Goal: Task Accomplishment & Management: Use online tool/utility

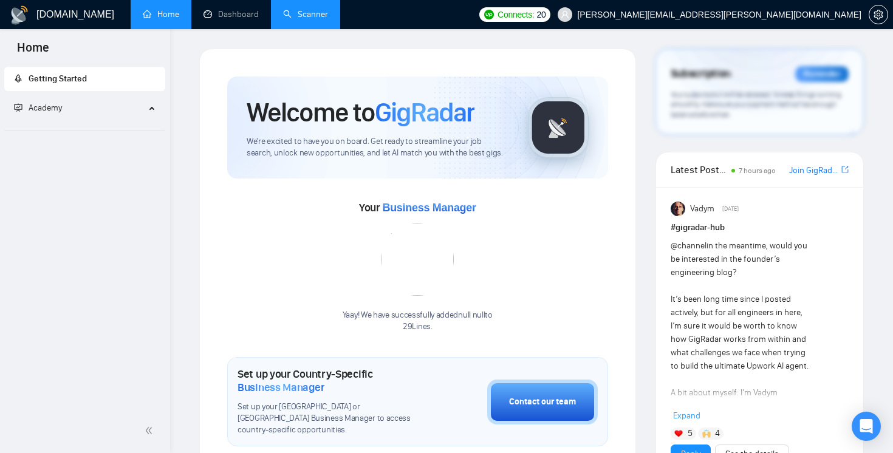
click at [299, 19] on link "Scanner" at bounding box center [305, 14] width 45 height 10
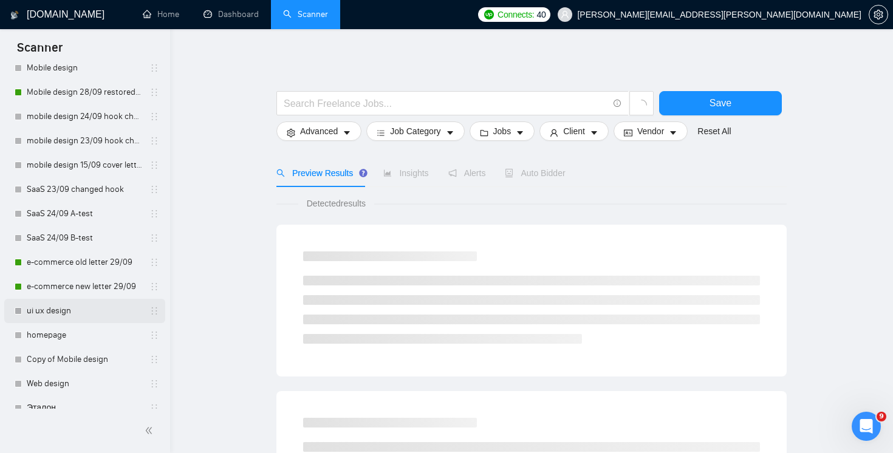
scroll to position [92, 0]
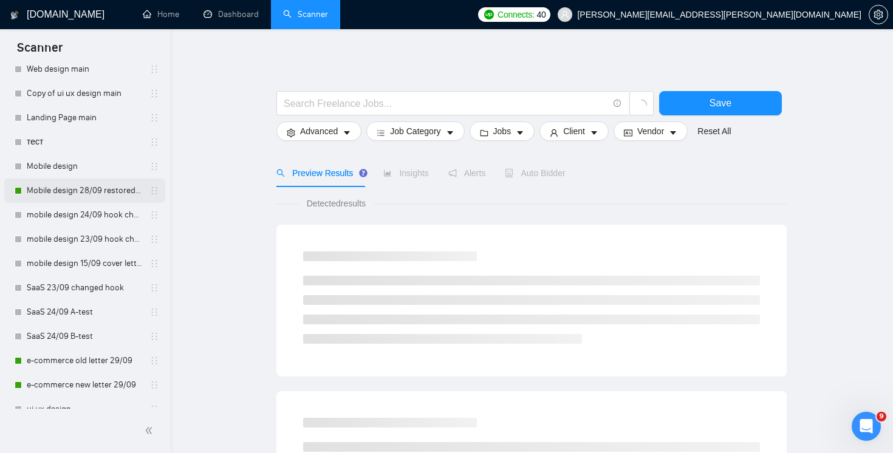
click at [83, 188] on link "Mobile design 28/09 restored to first version" at bounding box center [84, 191] width 115 height 24
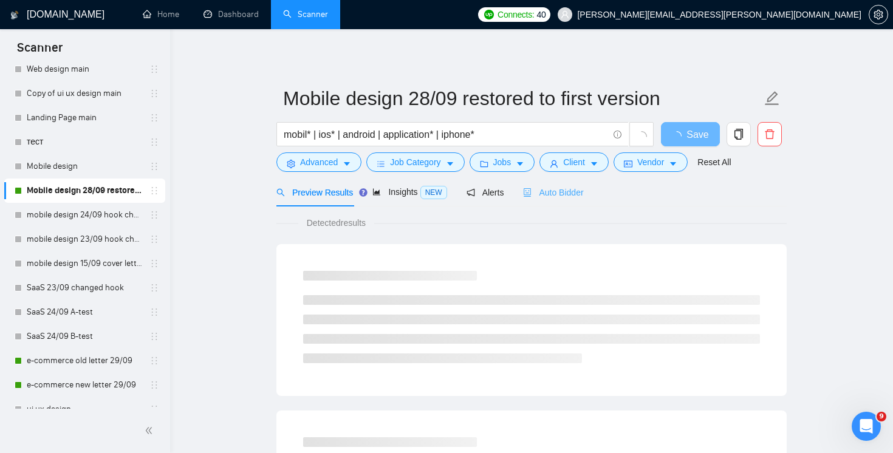
click at [561, 201] on div "Auto Bidder" at bounding box center [553, 192] width 60 height 29
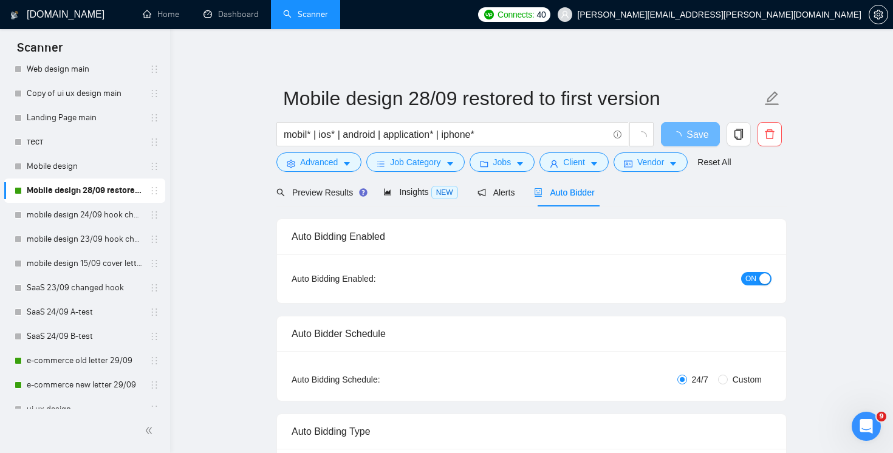
click at [756, 279] on span "ON" at bounding box center [750, 278] width 11 height 13
click at [688, 123] on button "Save" at bounding box center [690, 134] width 59 height 24
click at [100, 358] on link "e-commerce old letter 29/09" at bounding box center [84, 361] width 115 height 24
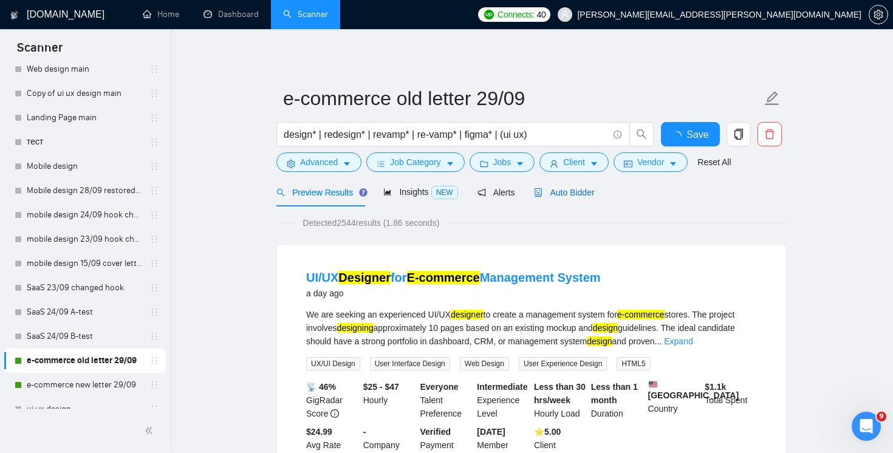
click at [567, 191] on span "Auto Bidder" at bounding box center [564, 193] width 60 height 10
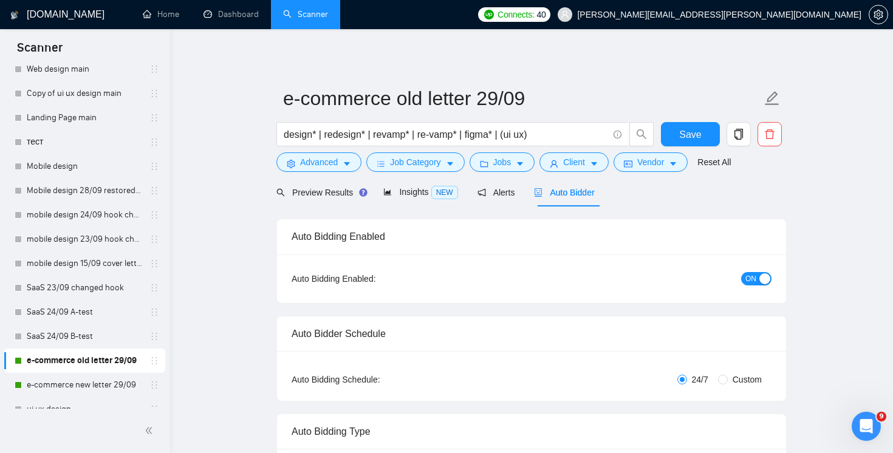
radio input "false"
radio input "true"
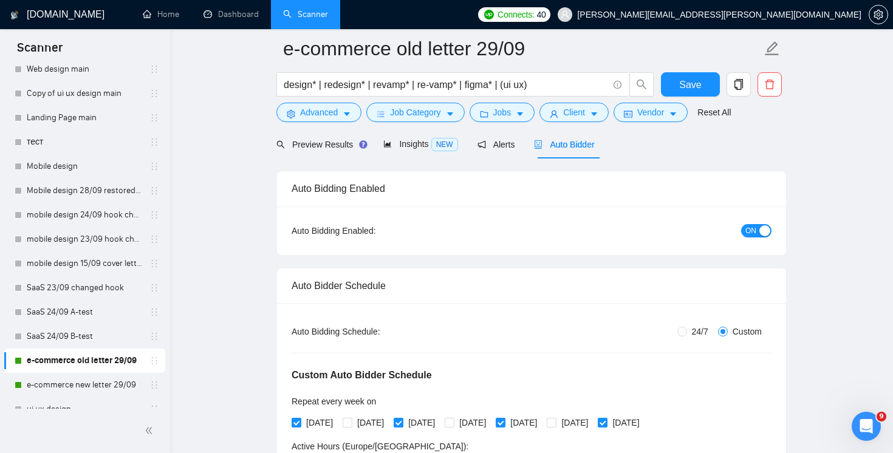
scroll to position [160, 0]
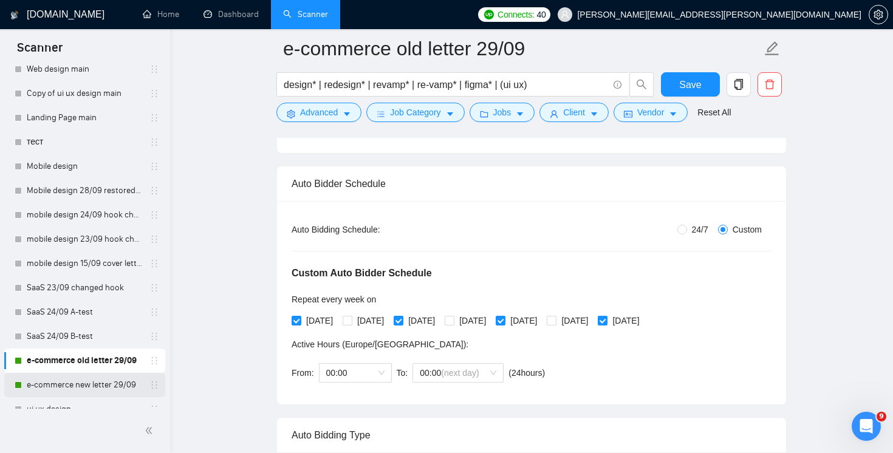
click at [91, 384] on link "e-commerce new letter 29/09" at bounding box center [84, 385] width 115 height 24
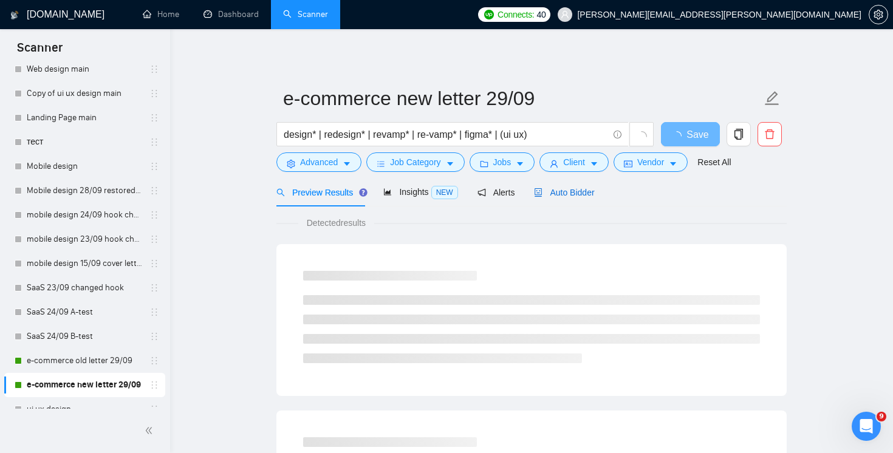
click at [583, 196] on span "Auto Bidder" at bounding box center [564, 193] width 60 height 10
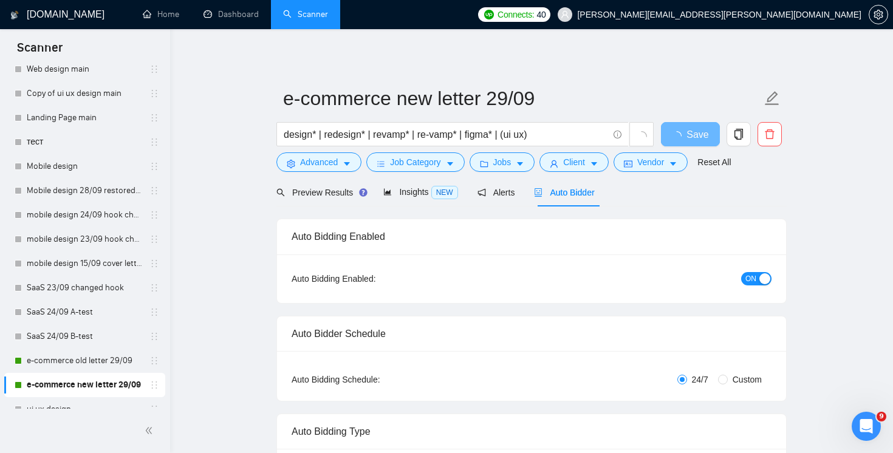
radio input "false"
radio input "true"
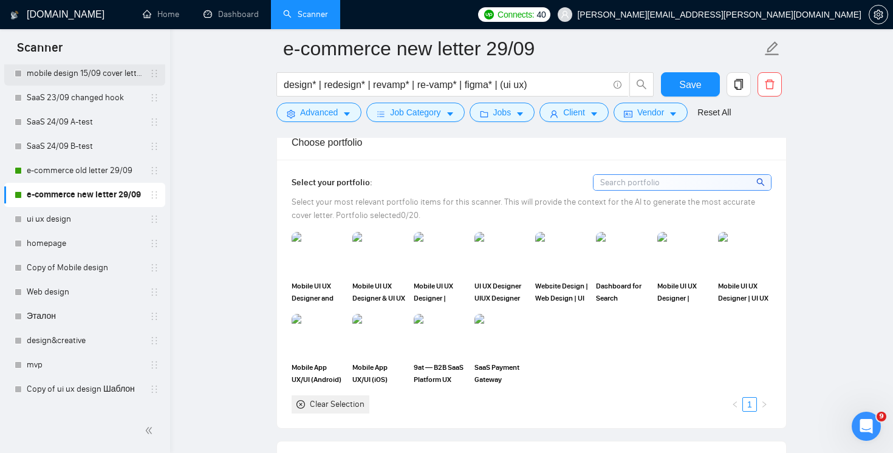
scroll to position [542, 0]
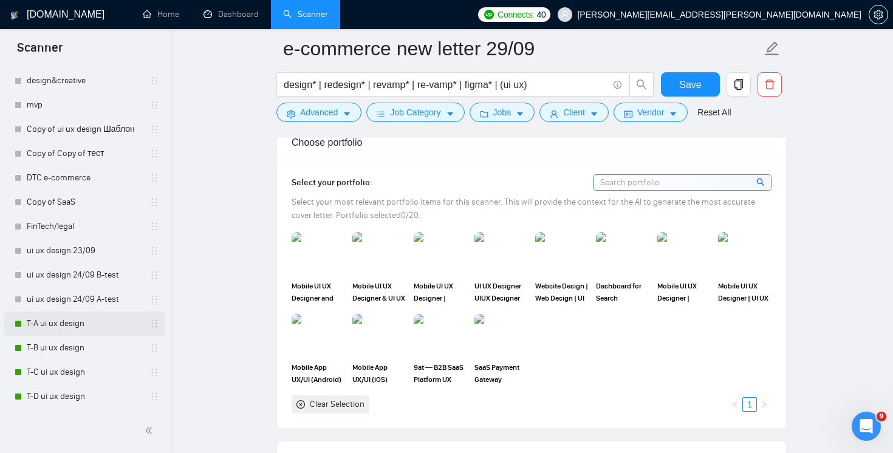
click at [49, 322] on link "T-A ui ux design" at bounding box center [84, 324] width 115 height 24
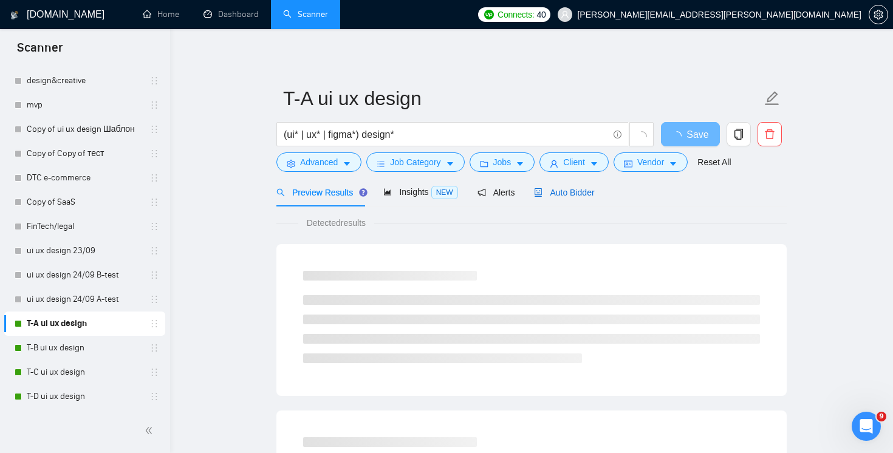
click at [565, 196] on span "Auto Bidder" at bounding box center [564, 193] width 60 height 10
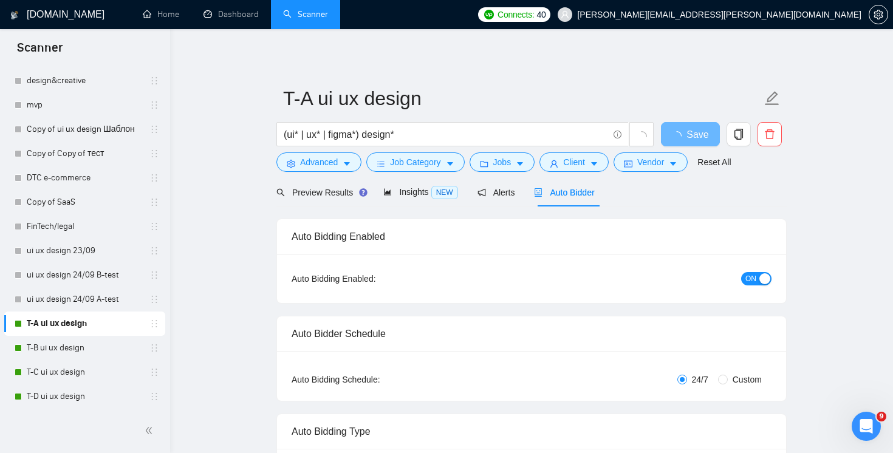
radio input "false"
radio input "true"
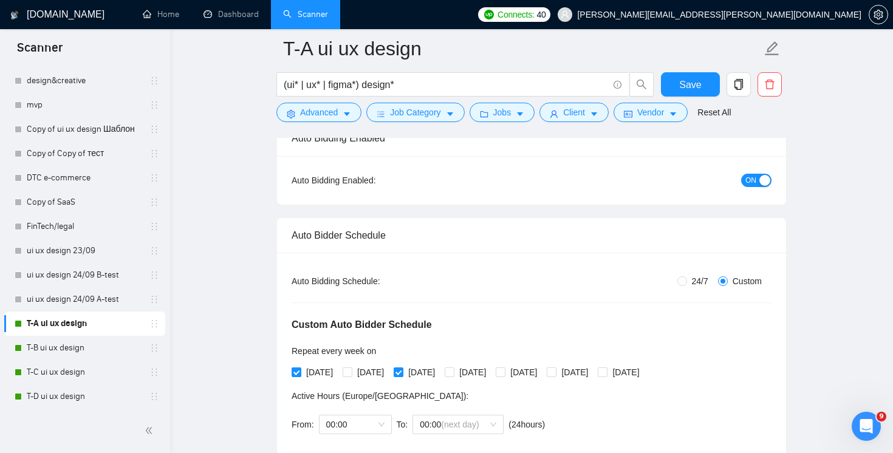
scroll to position [243, 0]
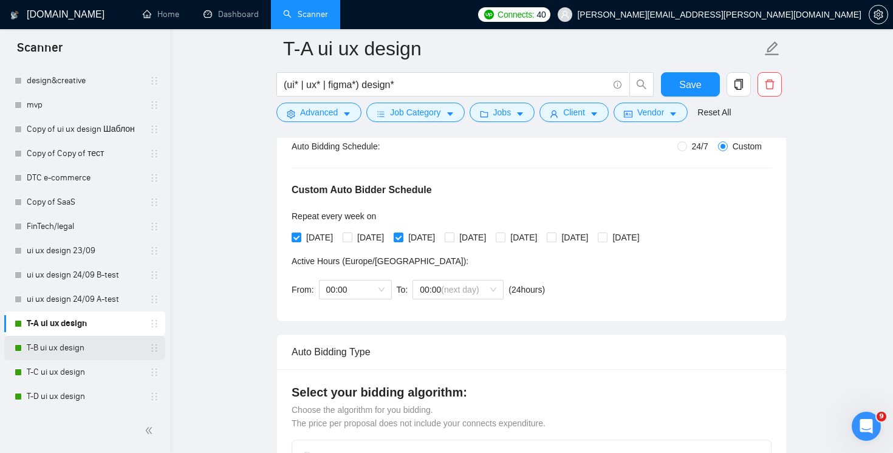
click at [58, 350] on link "T-B ui ux design" at bounding box center [84, 348] width 115 height 24
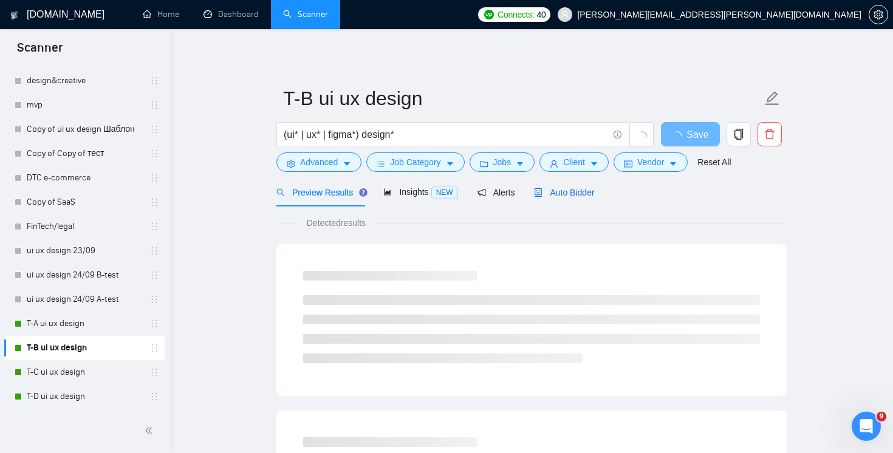
click at [577, 194] on span "Auto Bidder" at bounding box center [564, 193] width 60 height 10
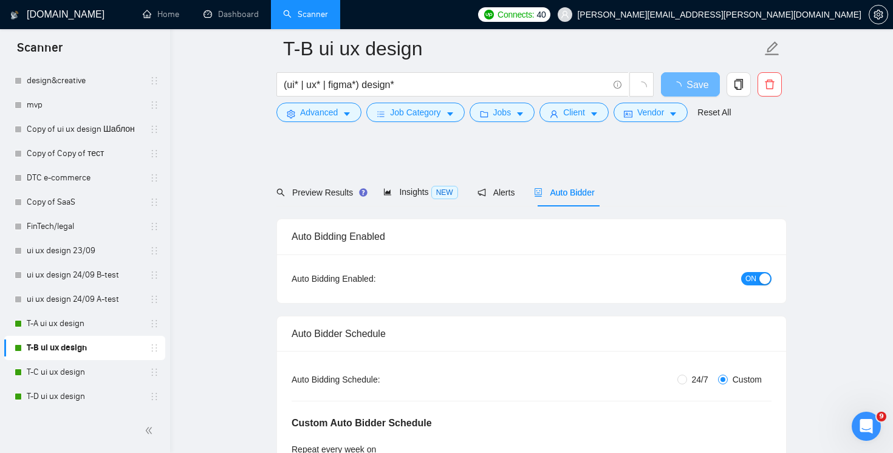
scroll to position [336, 0]
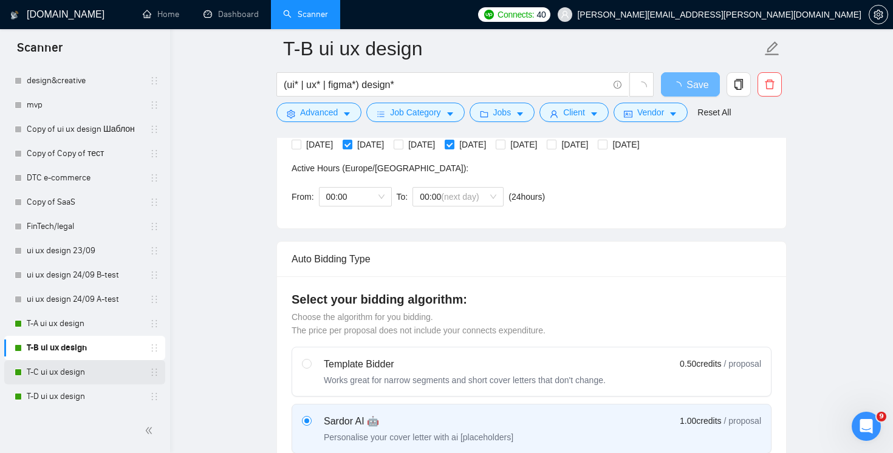
click at [75, 371] on link "T-C ui ux design" at bounding box center [84, 372] width 115 height 24
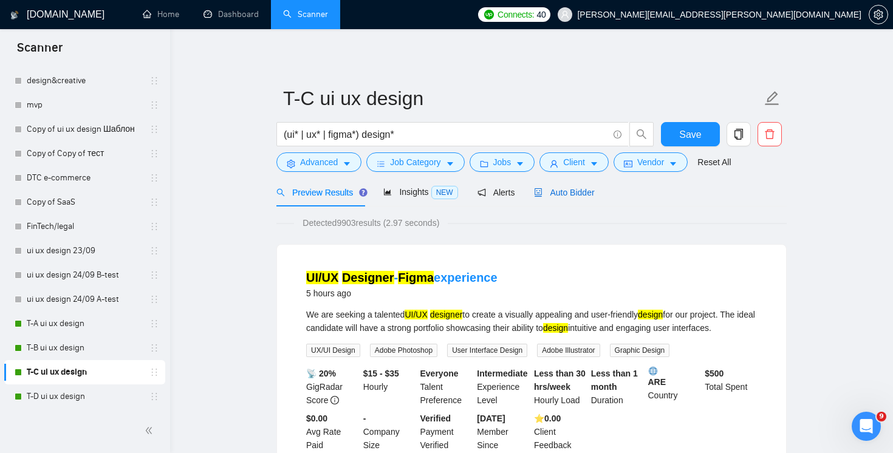
click at [565, 192] on span "Auto Bidder" at bounding box center [564, 193] width 60 height 10
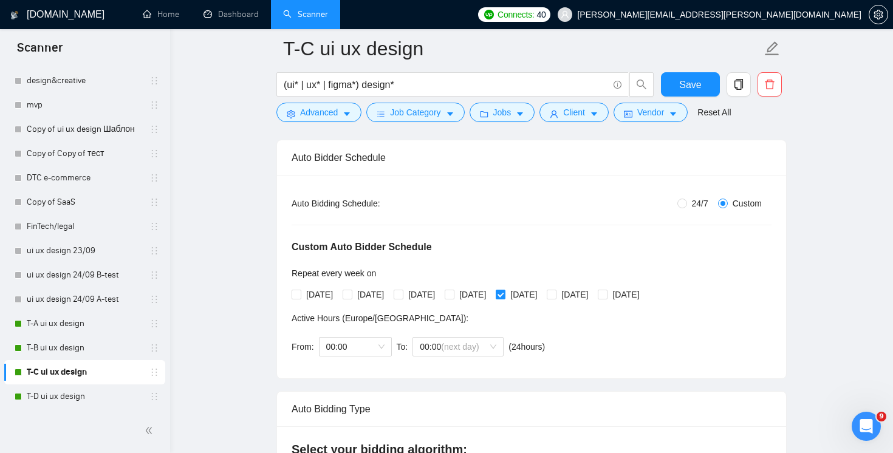
scroll to position [293, 0]
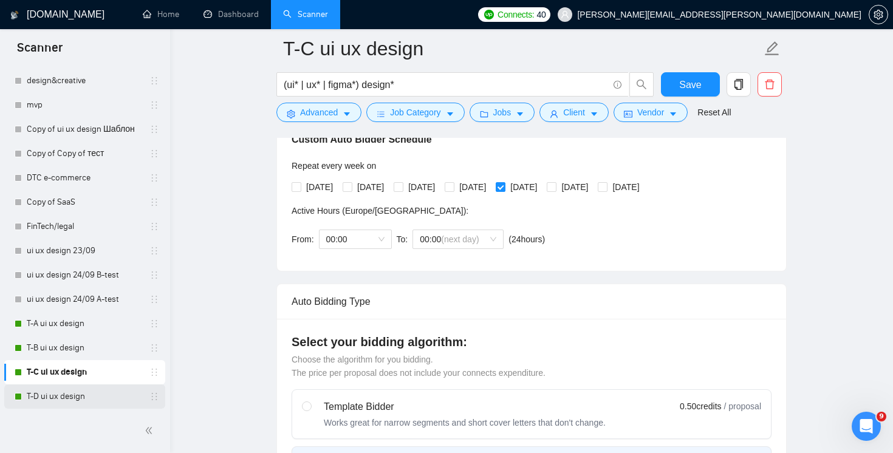
click at [66, 400] on link "T-D ui ux design" at bounding box center [84, 396] width 115 height 24
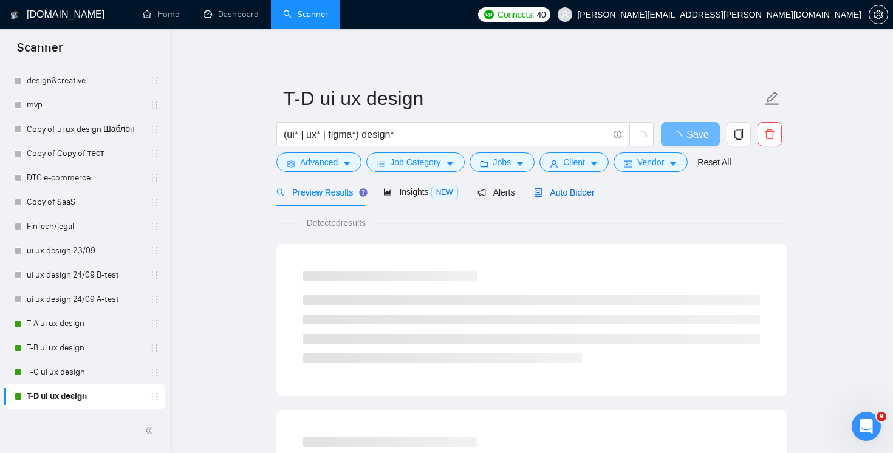
click at [568, 195] on span "Auto Bidder" at bounding box center [564, 193] width 60 height 10
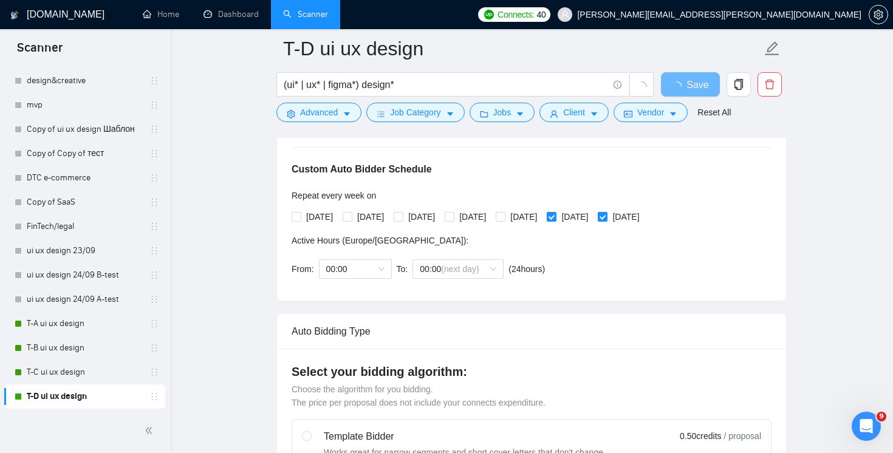
scroll to position [160, 0]
